Goal: Task Accomplishment & Management: Complete application form

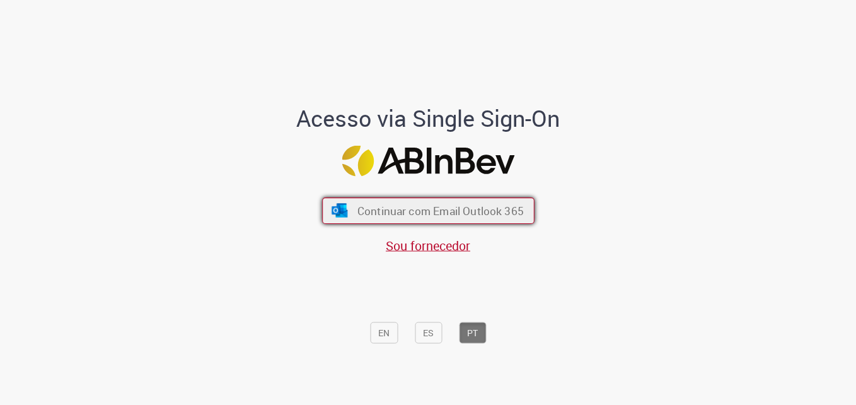
click at [442, 199] on button "Continuar com Email Outlook 365" at bounding box center [428, 210] width 212 height 26
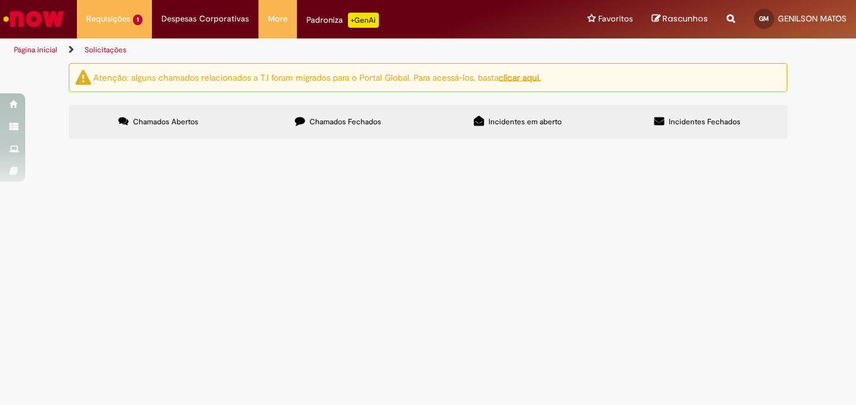
click at [0, 0] on button at bounding box center [0, 0] width 0 height 0
click at [0, 0] on td "SR000588247" at bounding box center [0, 0] width 0 height 0
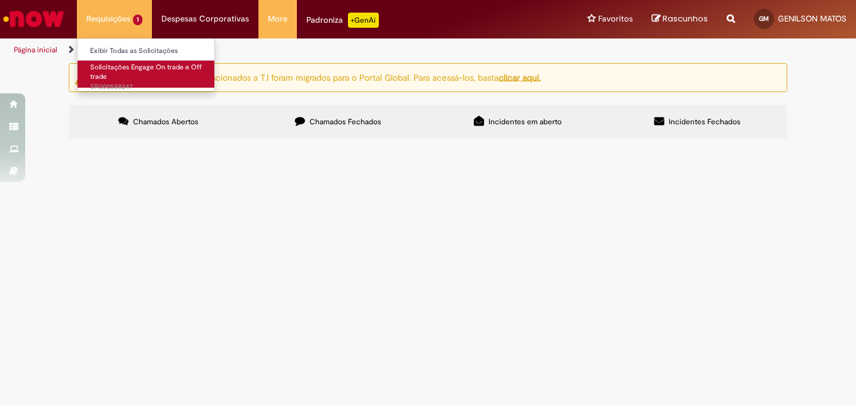
click at [119, 71] on span "Solicitações Engage On trade e Off trade" at bounding box center [146, 72] width 112 height 20
